Goal: Task Accomplishment & Management: Manage account settings

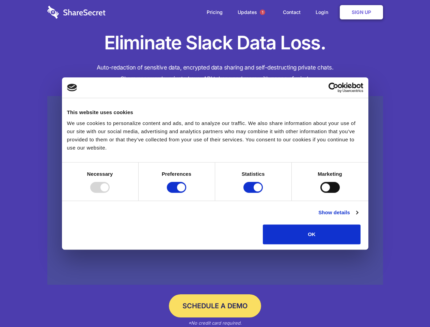
click at [110, 193] on div at bounding box center [99, 187] width 19 height 11
click at [186, 193] on input "Preferences" at bounding box center [176, 187] width 19 height 11
checkbox input "false"
click at [254, 193] on input "Statistics" at bounding box center [252, 187] width 19 height 11
checkbox input "false"
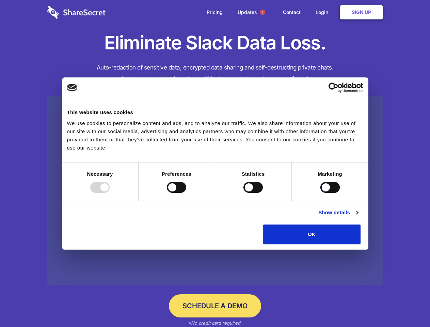
click at [320, 193] on input "Marketing" at bounding box center [329, 187] width 19 height 11
checkbox input "true"
